Goal: Task Accomplishment & Management: Manage account settings

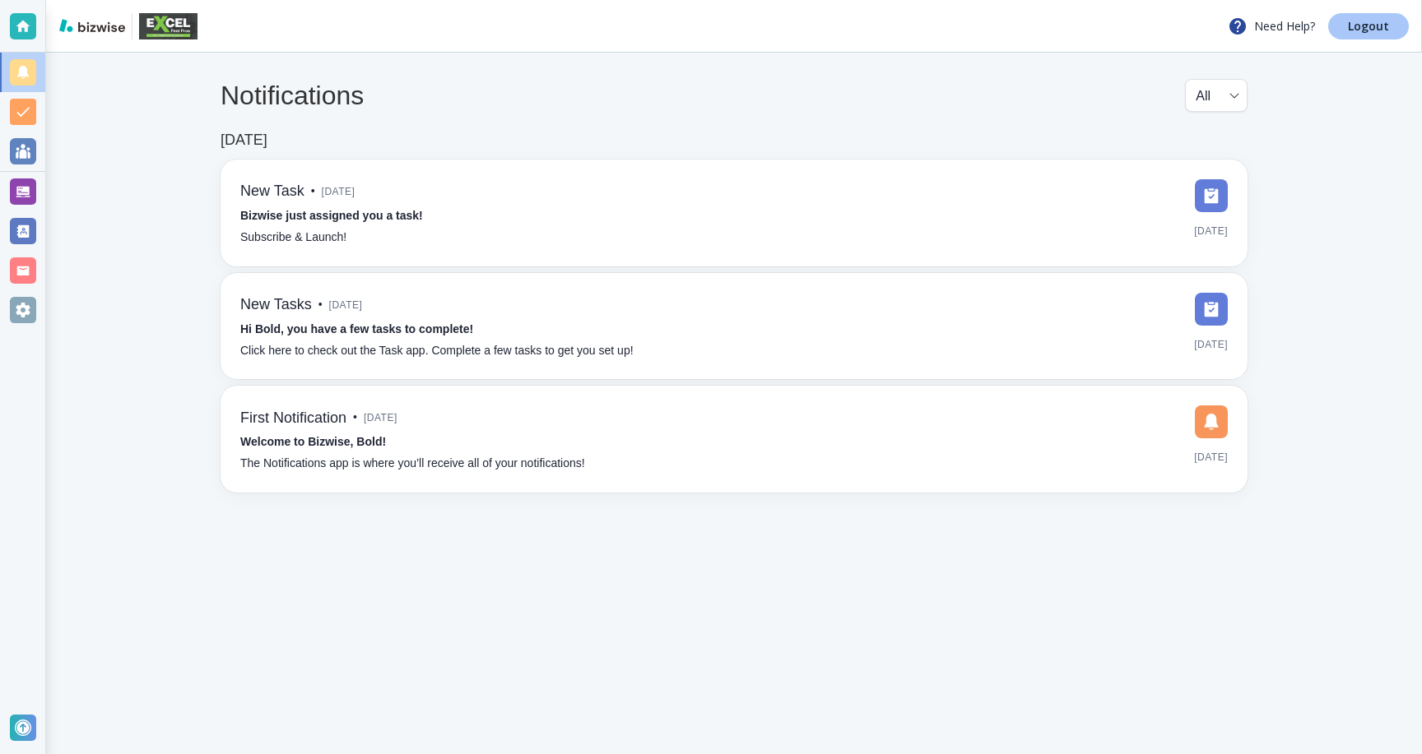
click at [1362, 26] on p "Logout" at bounding box center [1368, 27] width 41 height 12
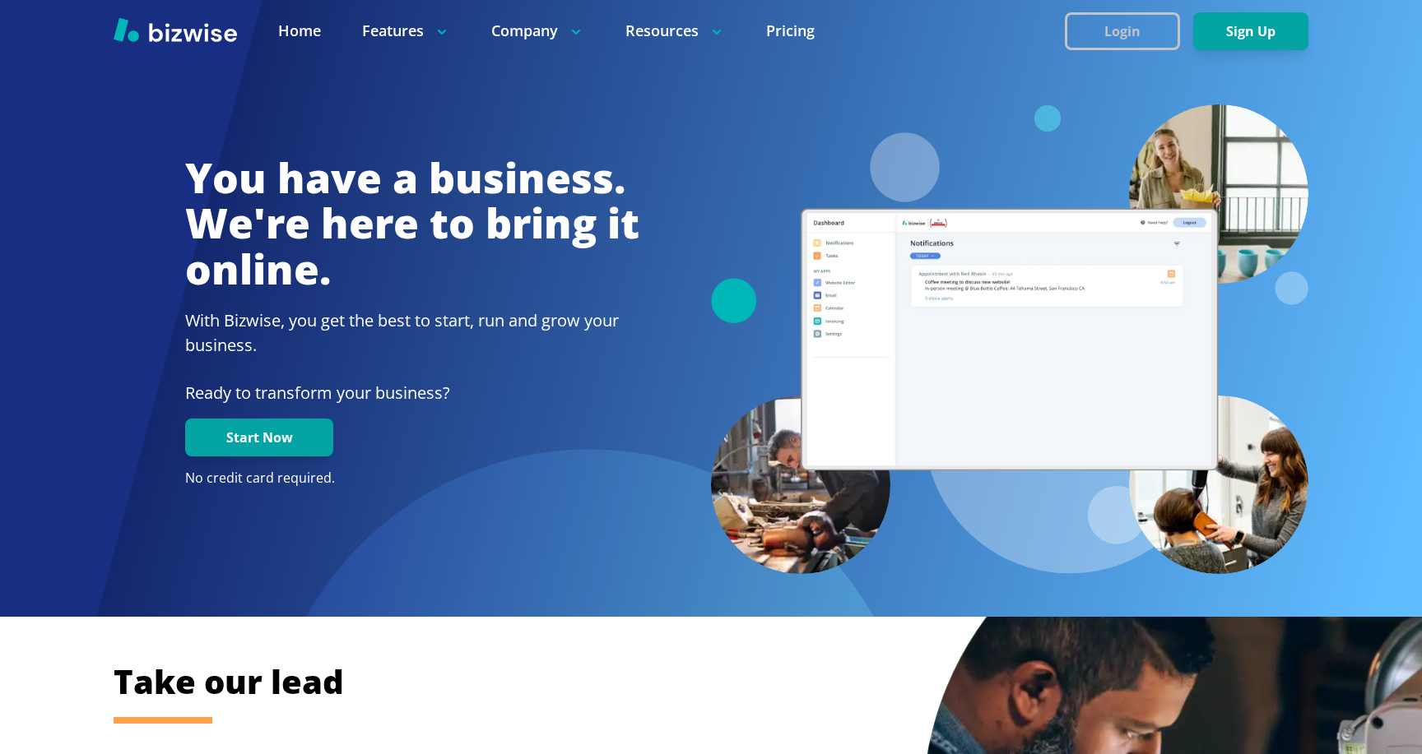
click at [1116, 44] on button "Login" at bounding box center [1122, 31] width 115 height 38
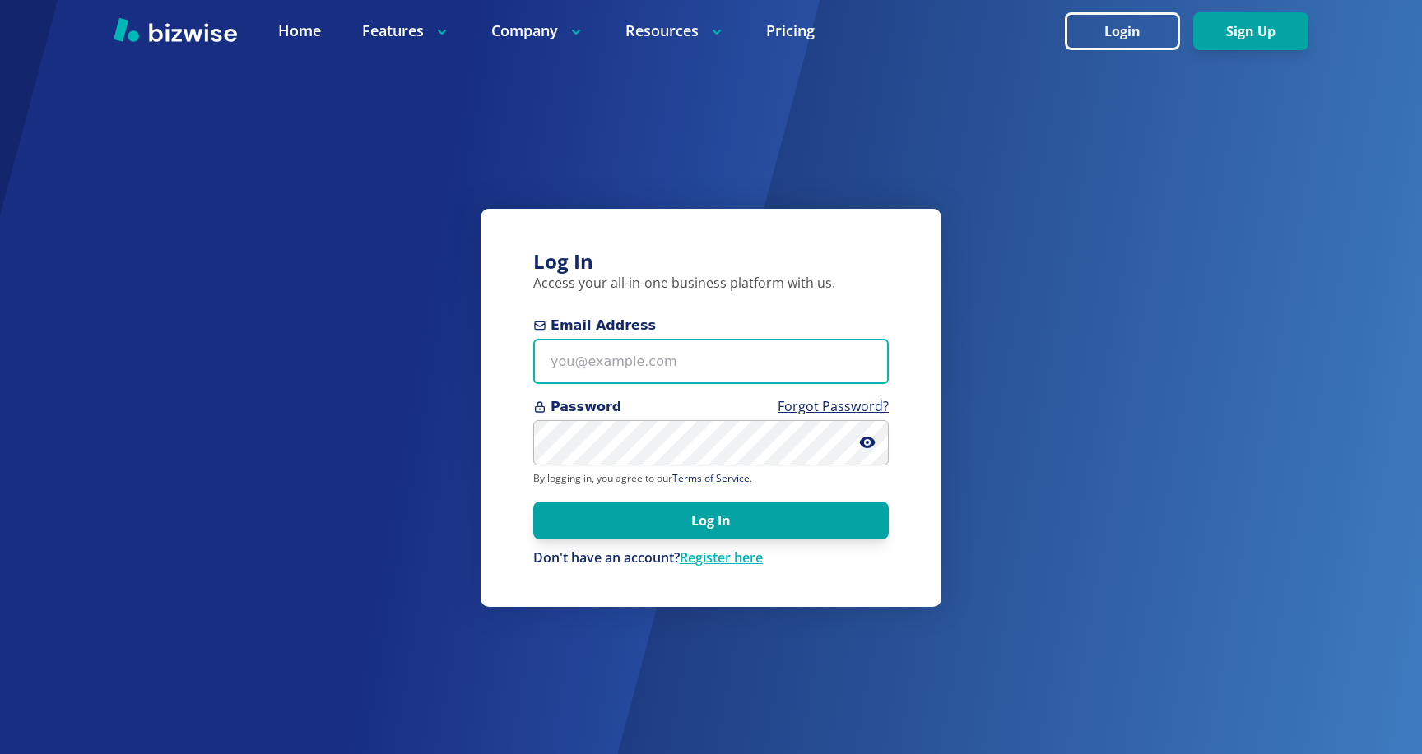
click at [627, 359] on input "Email Address" at bounding box center [710, 361] width 355 height 45
paste input "[EMAIL_ADDRESS][DOMAIN_NAME]"
type input "[EMAIL_ADDRESS][DOMAIN_NAME]"
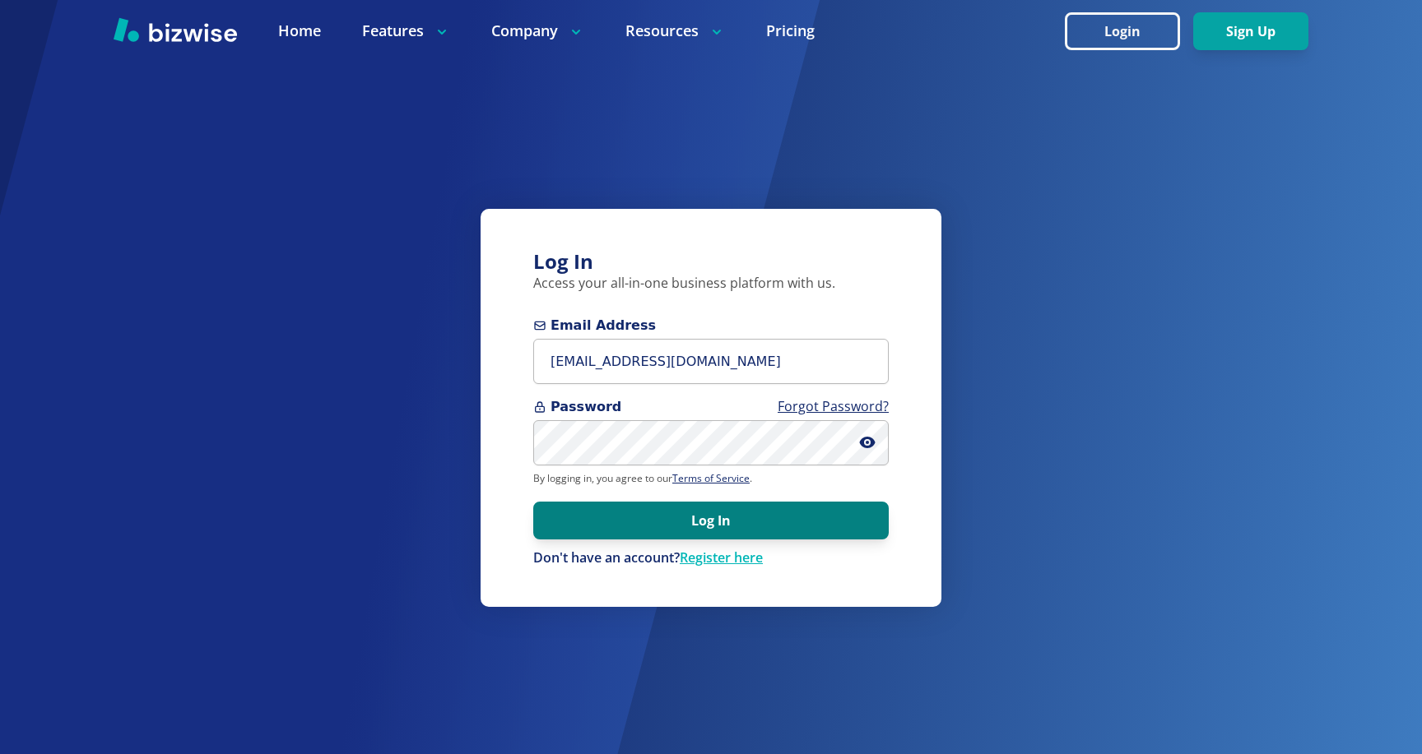
click at [714, 526] on button "Log In" at bounding box center [710, 521] width 355 height 38
